Goal: Navigation & Orientation: Find specific page/section

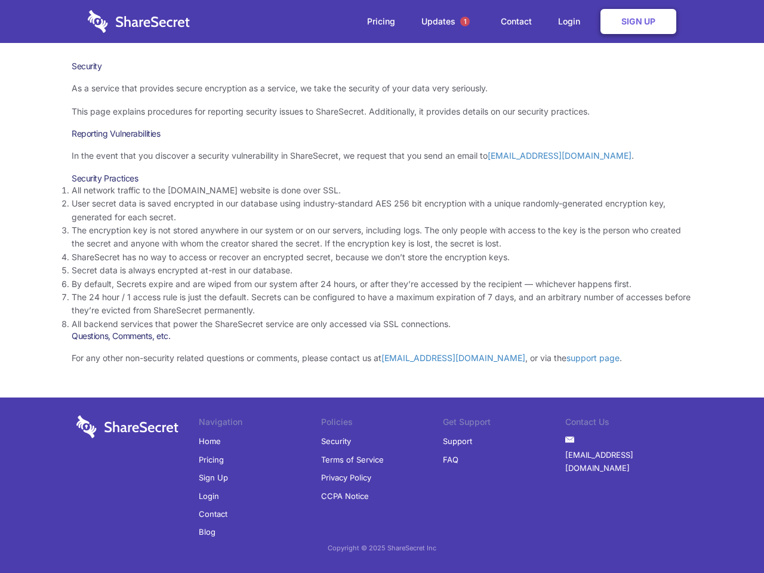
click at [382, 286] on li "By default, Secrets expire and are wiped from our system after 24 hours, or aft…" at bounding box center [382, 283] width 620 height 13
click at [465, 21] on span "1" at bounding box center [465, 22] width 10 height 10
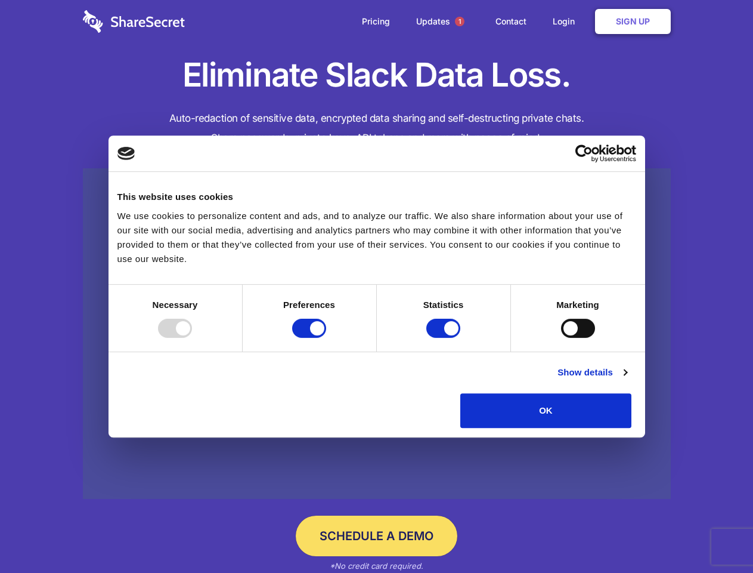
click at [192, 338] on div at bounding box center [175, 328] width 34 height 19
click at [326, 338] on input "Preferences" at bounding box center [309, 328] width 34 height 19
checkbox input "false"
click at [445, 338] on input "Statistics" at bounding box center [443, 328] width 34 height 19
checkbox input "false"
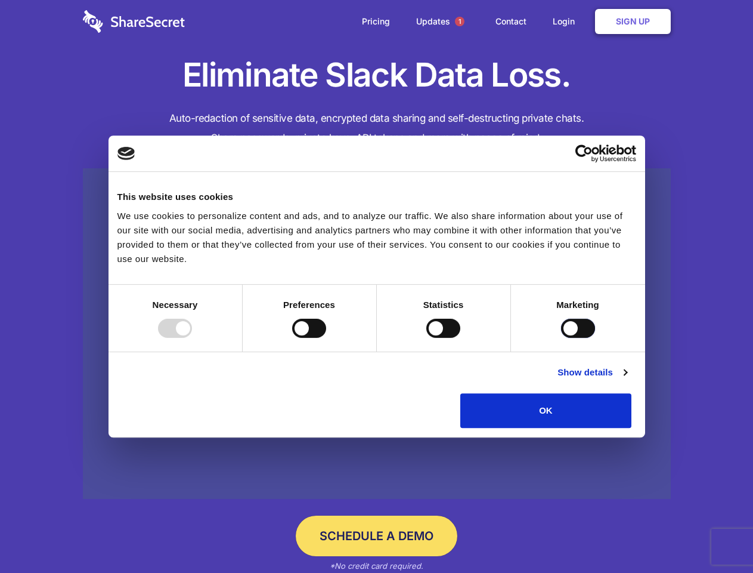
click at [561, 338] on input "Marketing" at bounding box center [578, 328] width 34 height 19
checkbox input "true"
click at [627, 379] on link "Show details" at bounding box center [592, 372] width 69 height 14
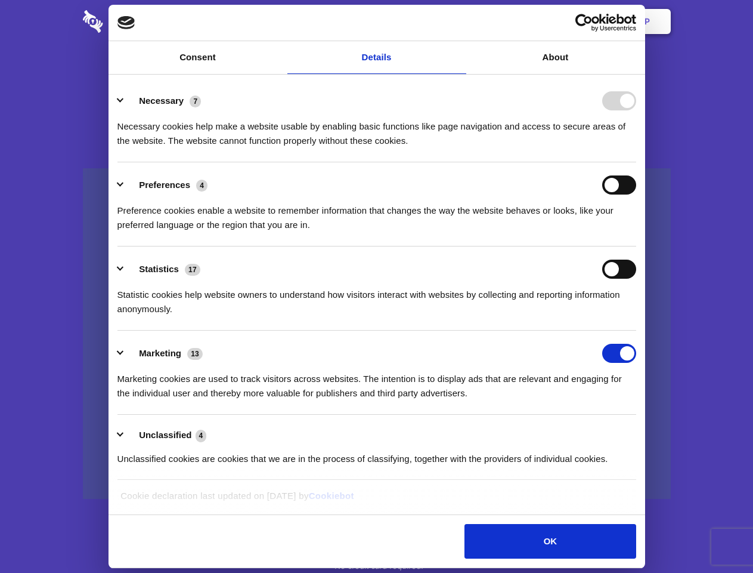
click at [636, 162] on li "Necessary 7 Necessary cookies help make a website usable by enabling basic func…" at bounding box center [377, 120] width 519 height 84
click at [459, 21] on span "1" at bounding box center [460, 22] width 10 height 10
